Goal: Information Seeking & Learning: Learn about a topic

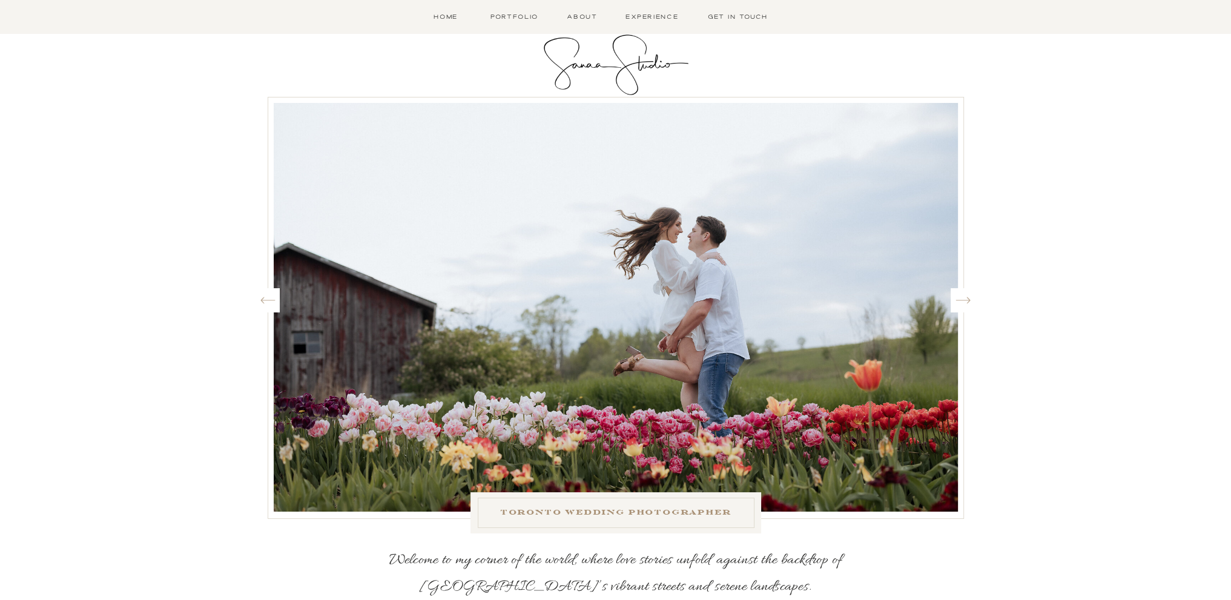
click at [965, 303] on icon "Wedding photographer in [GEOGRAPHIC_DATA]" at bounding box center [963, 300] width 15 height 18
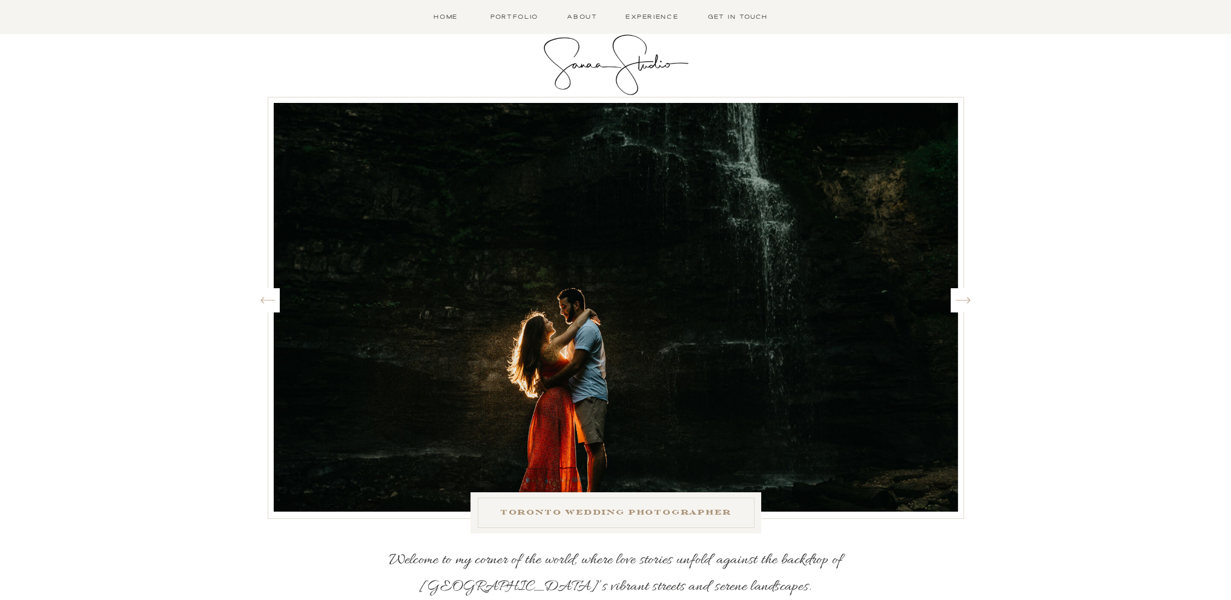
click at [965, 303] on icon "Wedding photographer in [GEOGRAPHIC_DATA]" at bounding box center [963, 300] width 15 height 18
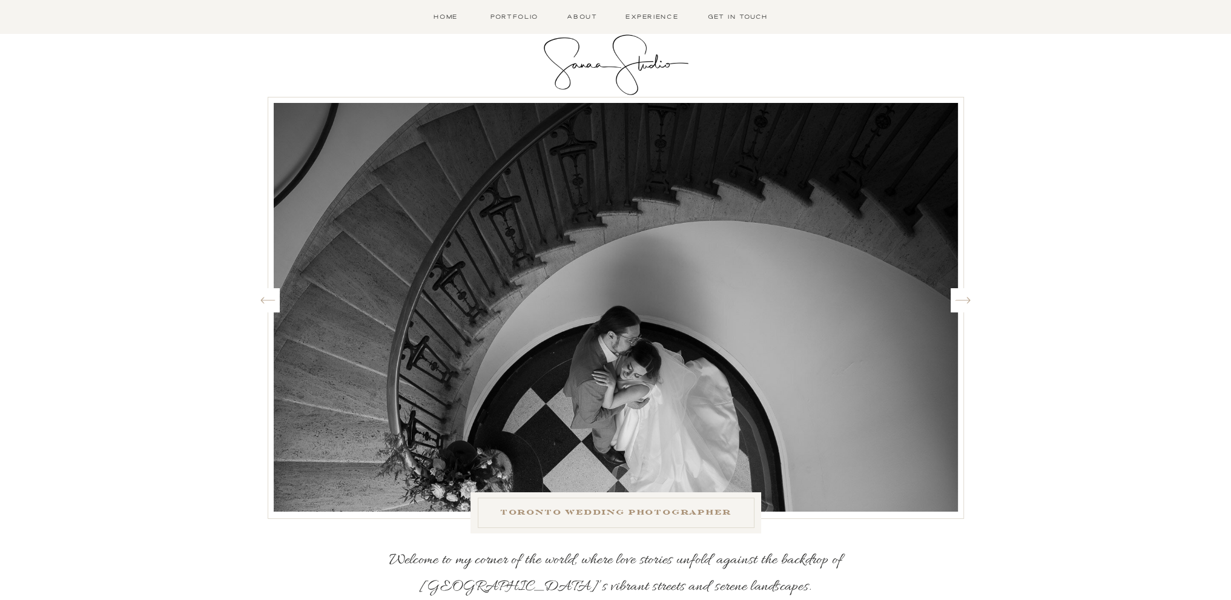
click at [965, 303] on icon "Wedding photographer in [GEOGRAPHIC_DATA]" at bounding box center [963, 300] width 15 height 18
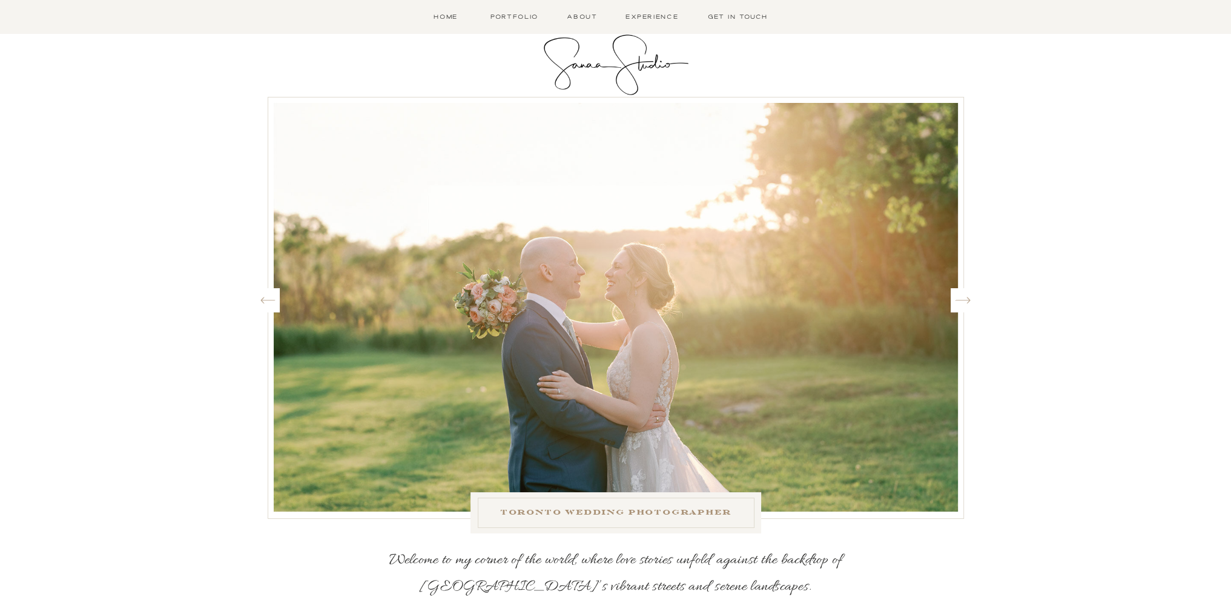
click at [965, 303] on icon "Wedding photographer in Toronto" at bounding box center [963, 300] width 15 height 18
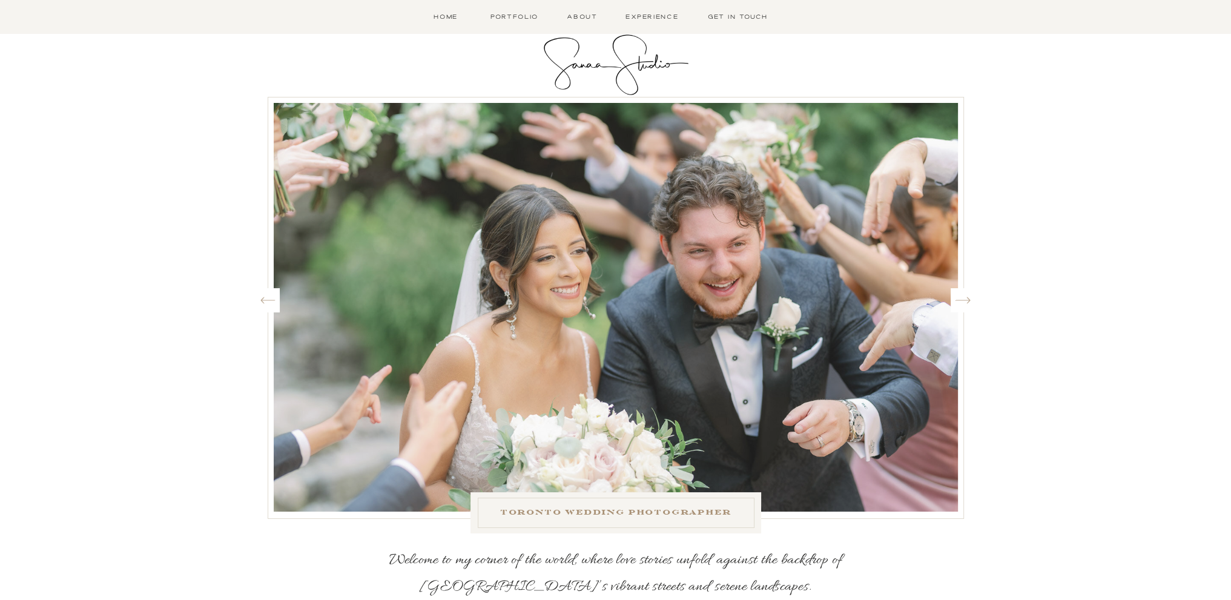
click at [965, 303] on icon "Wedding photographer in Toronto" at bounding box center [963, 300] width 15 height 18
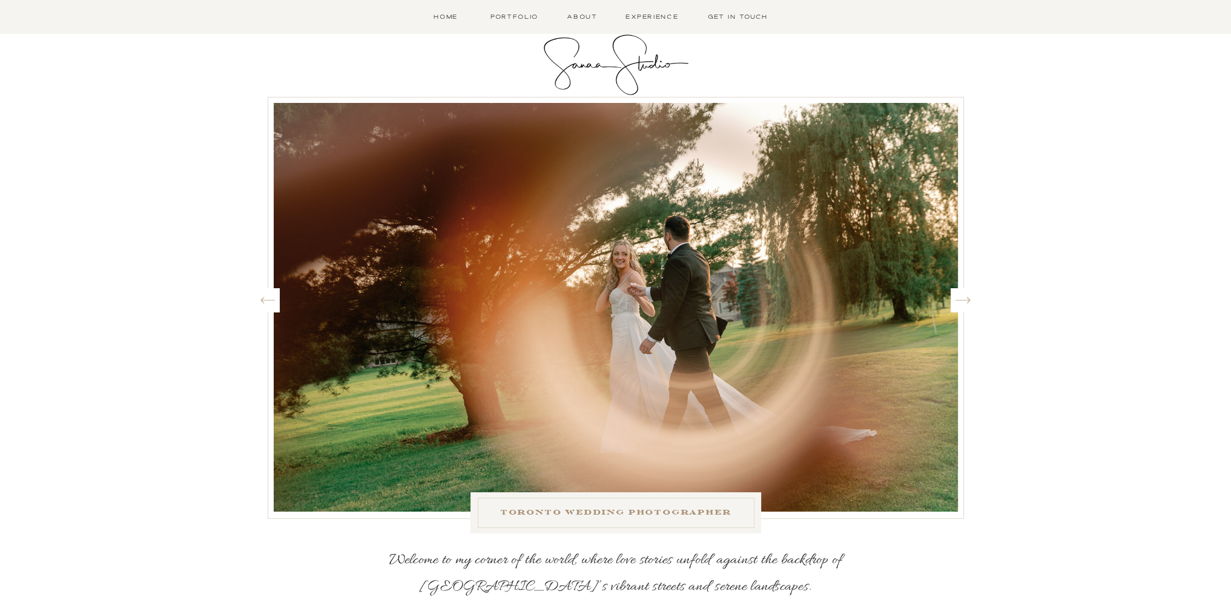
click at [965, 303] on icon "Wedding photographer in Toronto" at bounding box center [963, 300] width 15 height 18
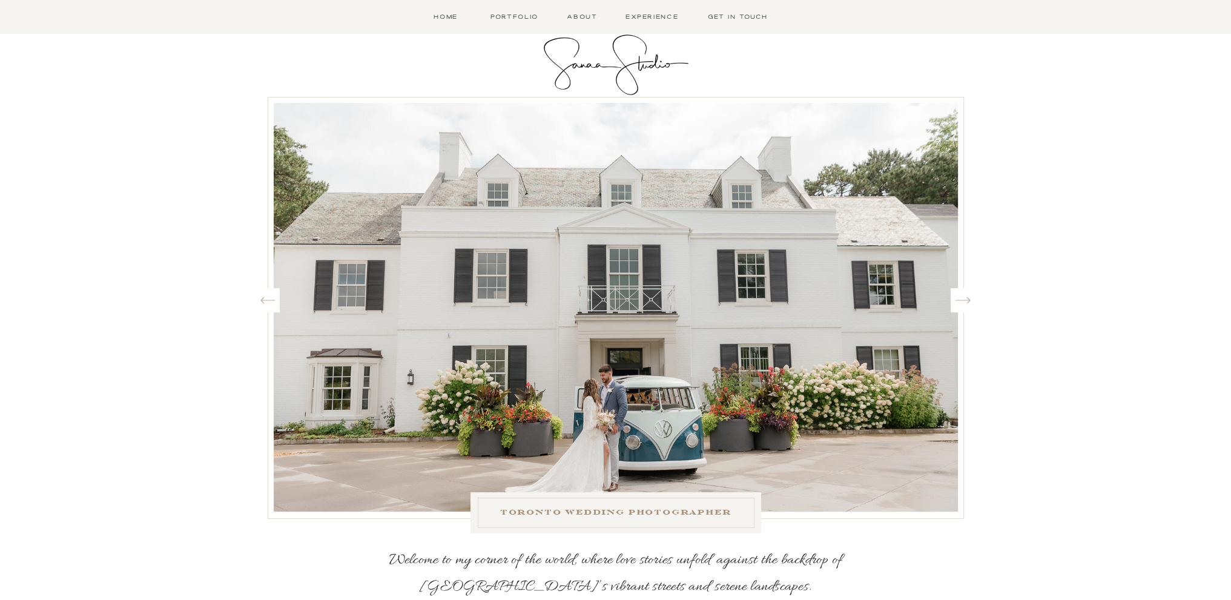
click at [273, 299] on icon at bounding box center [267, 300] width 15 height 18
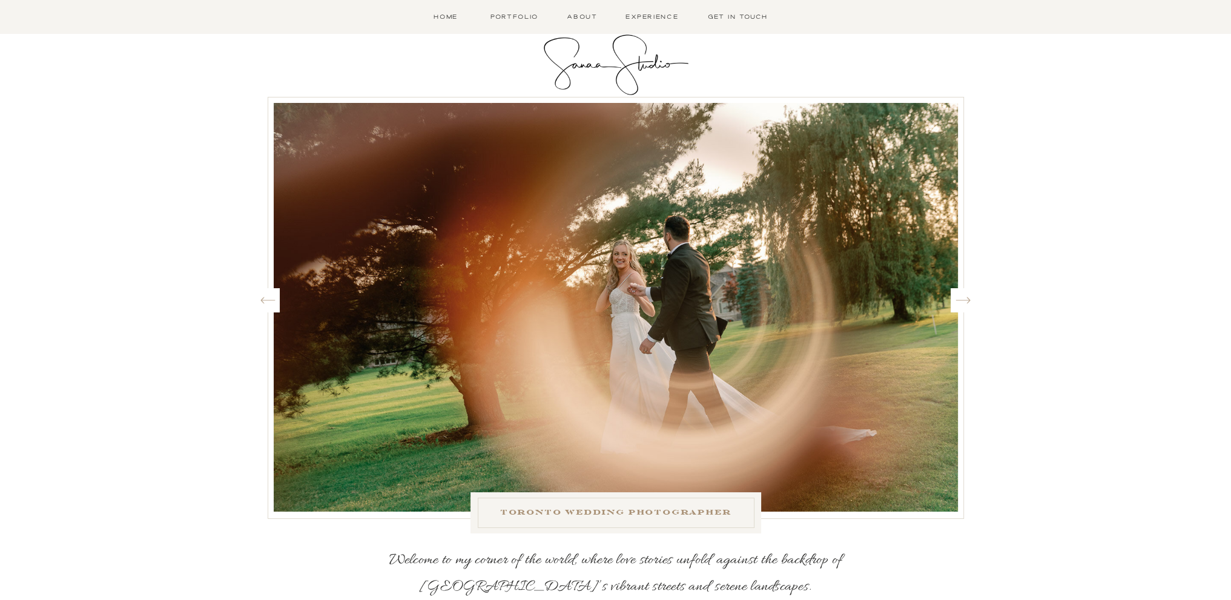
click at [965, 300] on icon "Wedding photographer in Toronto" at bounding box center [963, 300] width 15 height 18
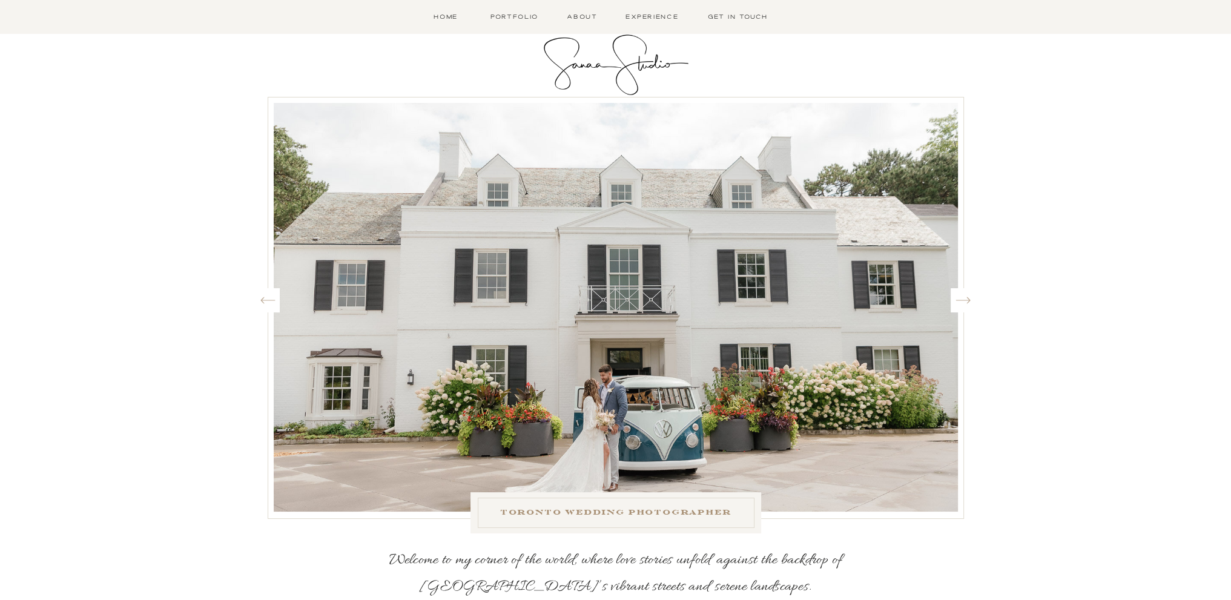
click at [965, 300] on icon "Wedding photographer in Toronto" at bounding box center [963, 300] width 15 height 18
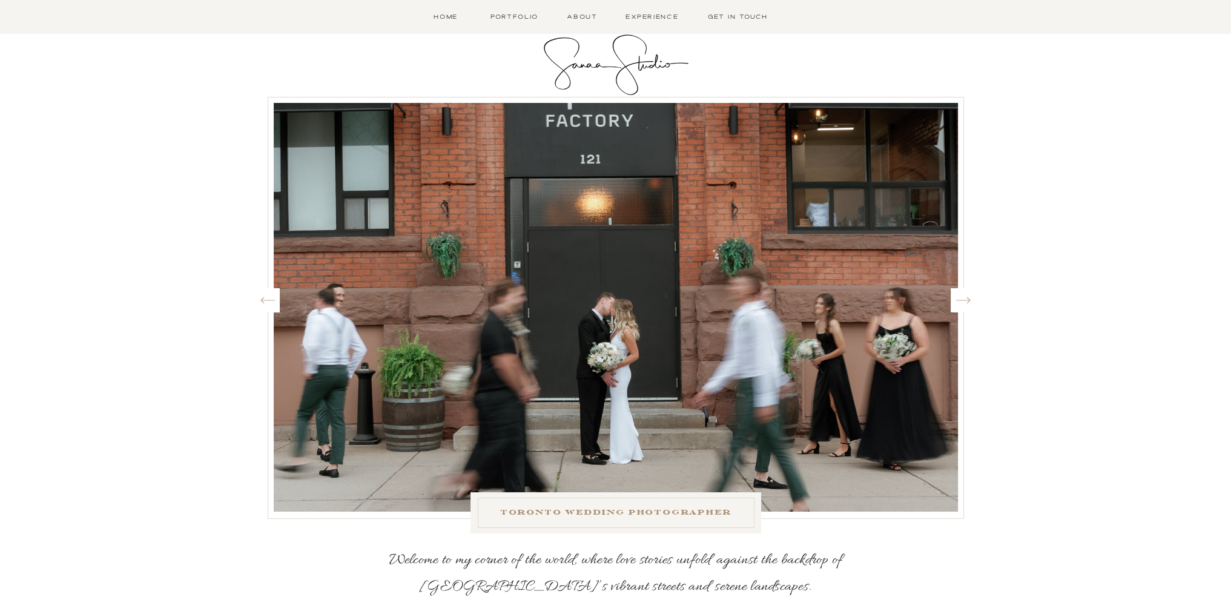
click at [965, 300] on icon "Wedding photographer in Toronto" at bounding box center [963, 300] width 15 height 18
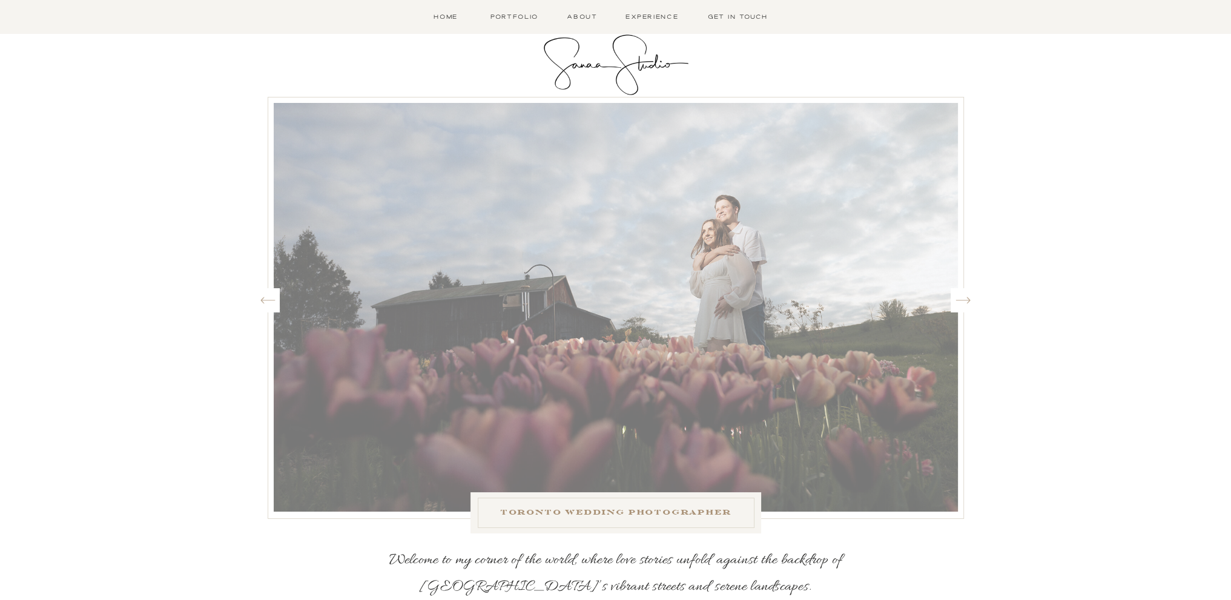
click at [965, 300] on icon "Wedding photographer in Toronto" at bounding box center [963, 300] width 15 height 18
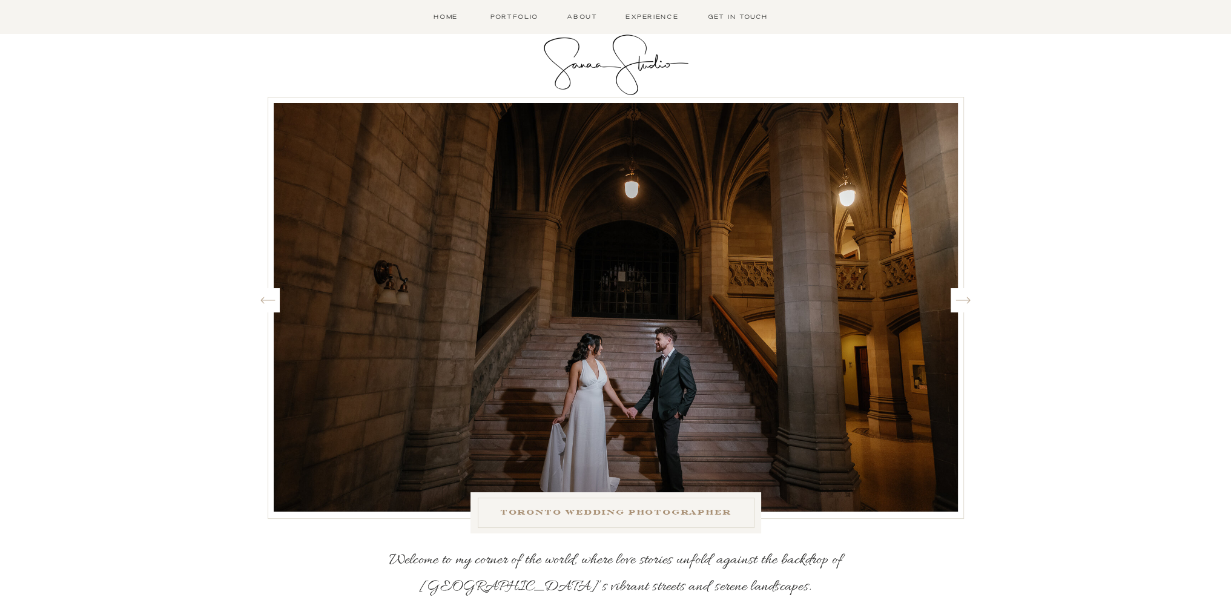
click at [965, 300] on icon "Wedding photographer in Toronto" at bounding box center [963, 300] width 15 height 18
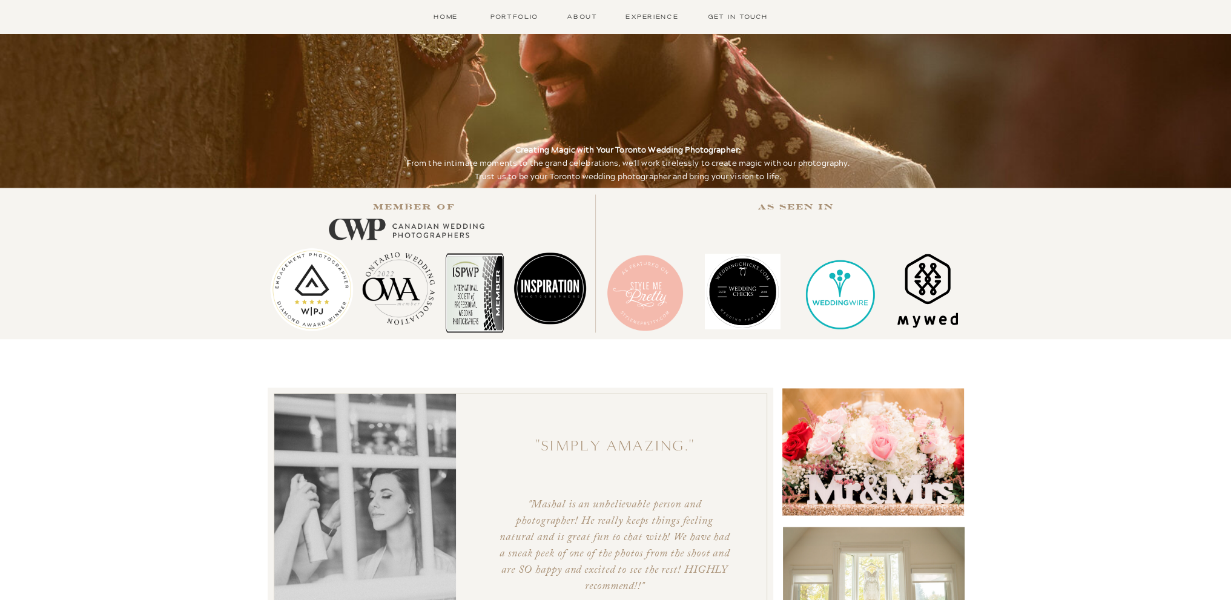
scroll to position [2604, 0]
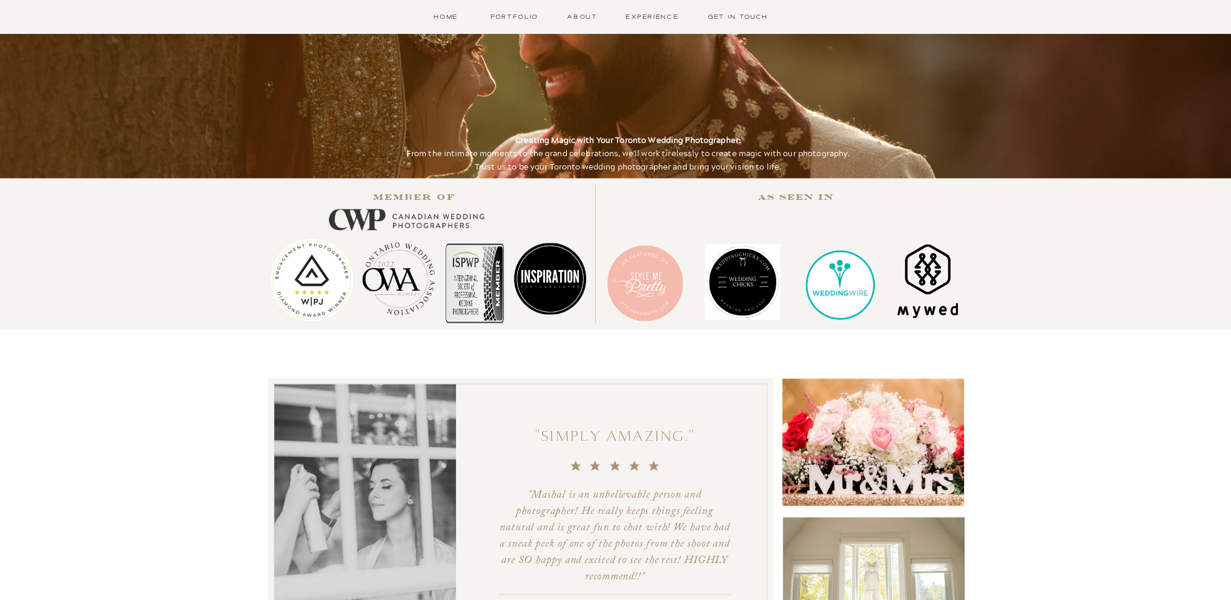
click at [403, 266] on div at bounding box center [398, 279] width 80 height 84
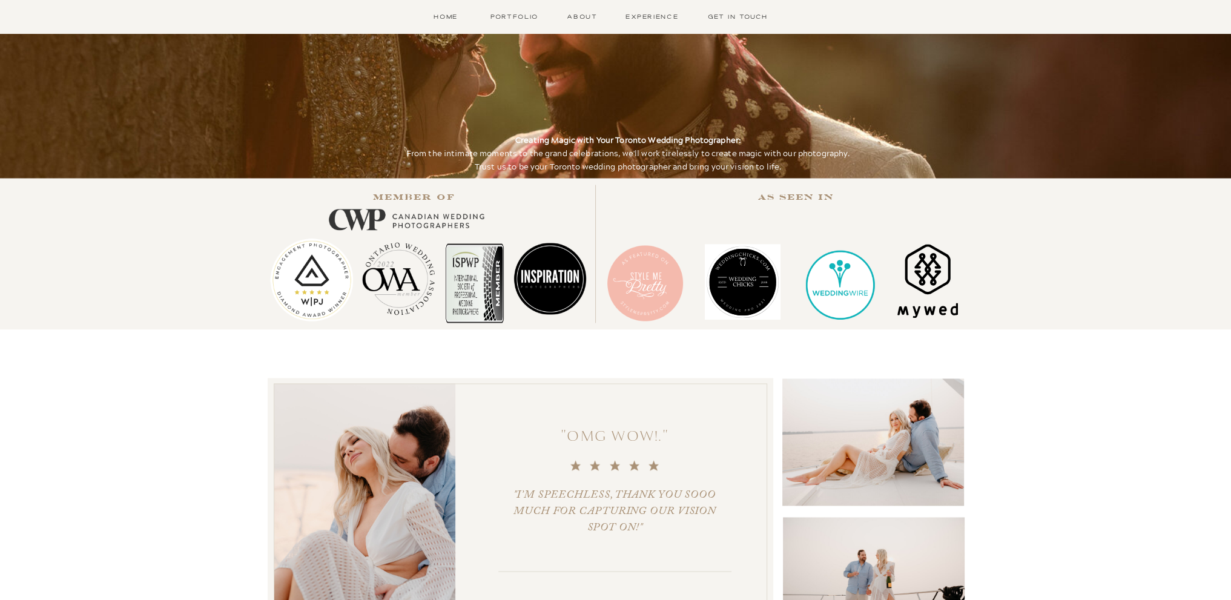
click at [317, 277] on div at bounding box center [311, 279] width 91 height 91
